Goal: Check status: Check status

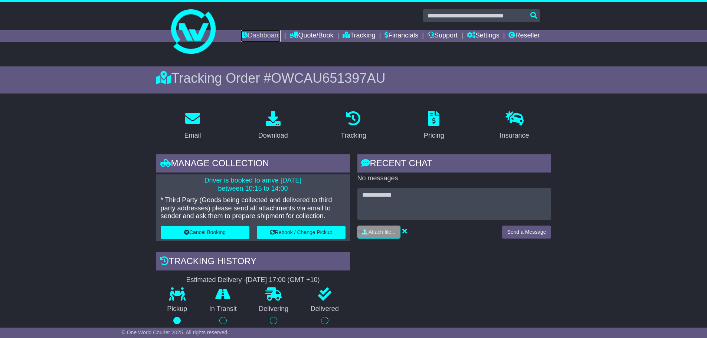
click at [262, 35] on link "Dashboard" at bounding box center [261, 36] width 40 height 13
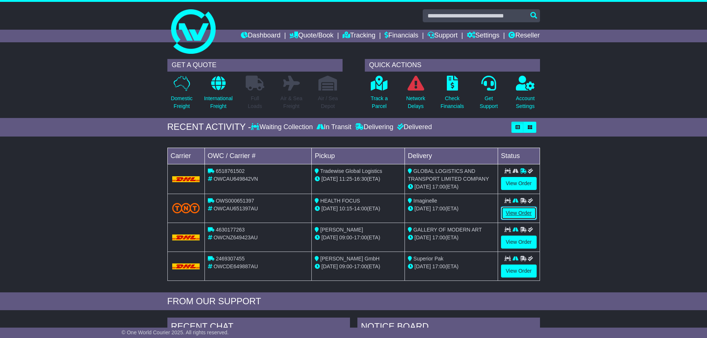
click at [519, 211] on link "View Order" at bounding box center [519, 213] width 36 height 13
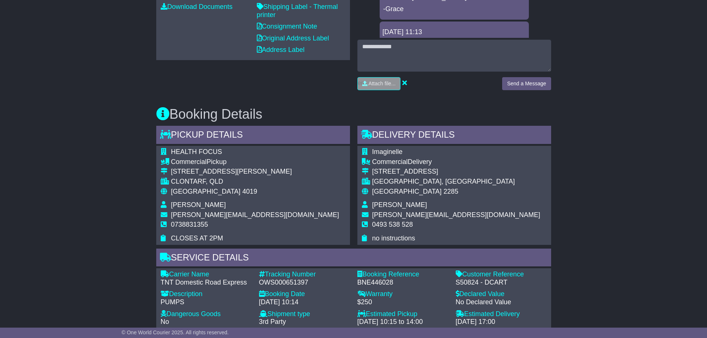
scroll to position [409, 0]
